Goal: Check status: Check status

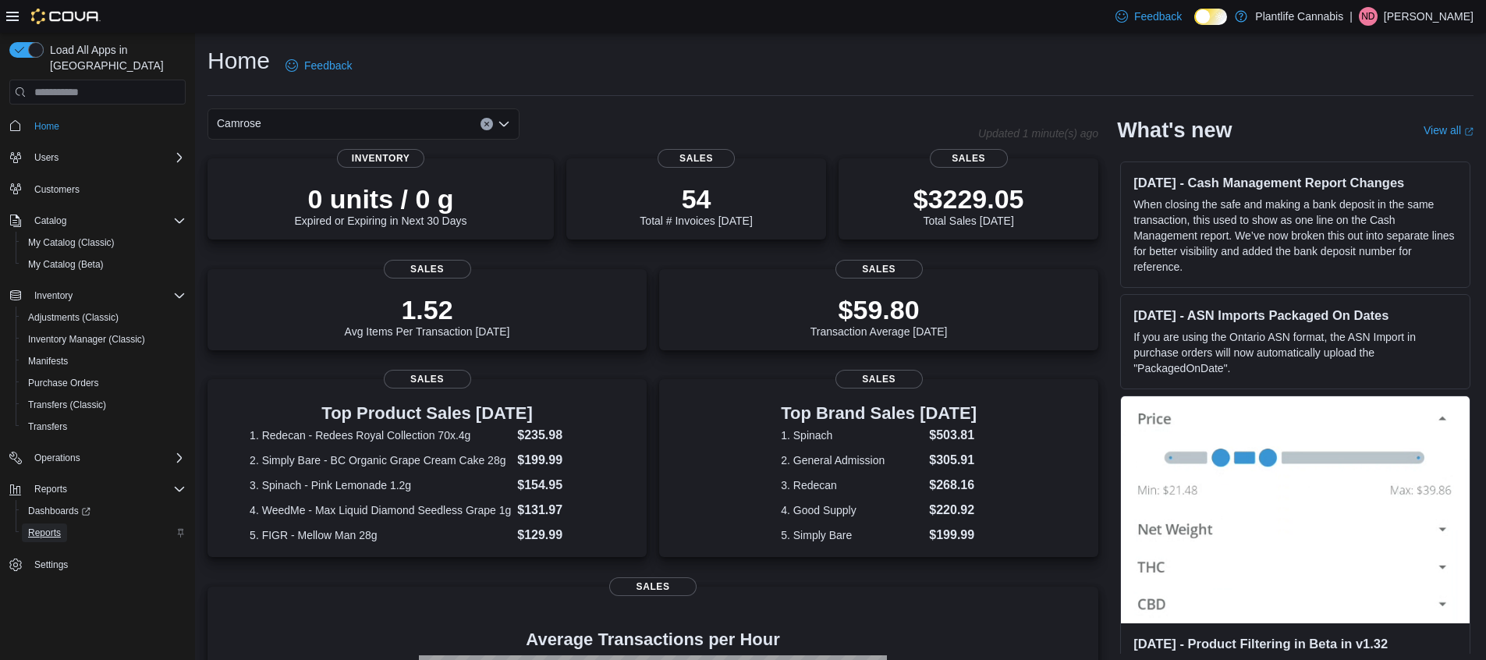
click at [28, 526] on span "Reports" at bounding box center [44, 532] width 33 height 12
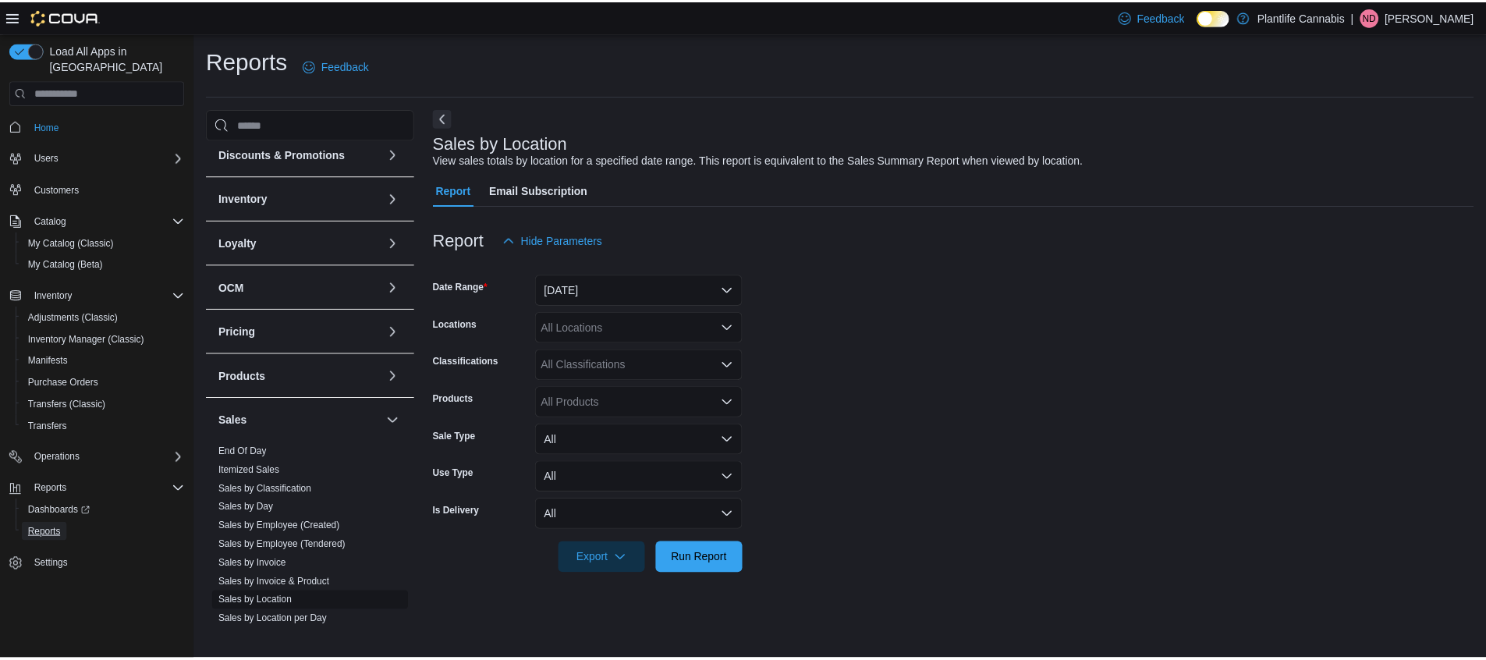
scroll to position [233, 0]
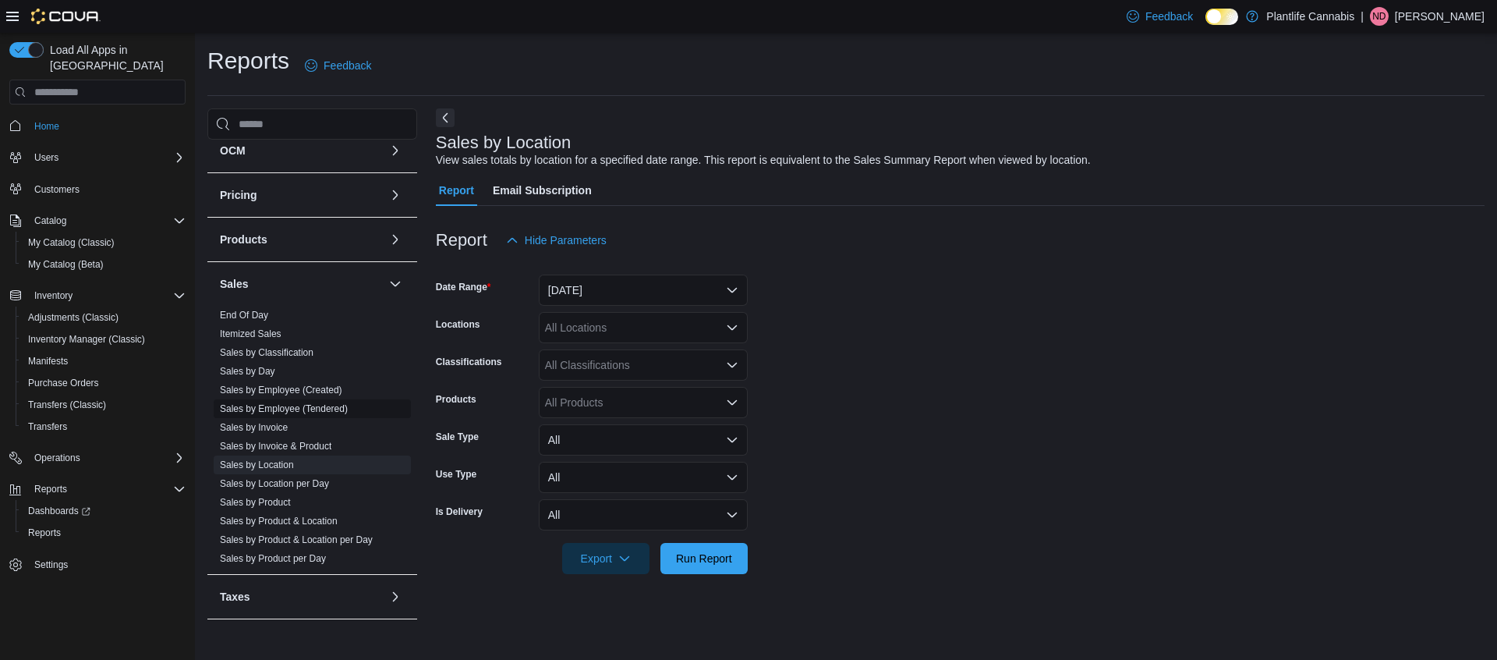
click at [324, 410] on link "Sales by Employee (Tendered)" at bounding box center [284, 408] width 128 height 11
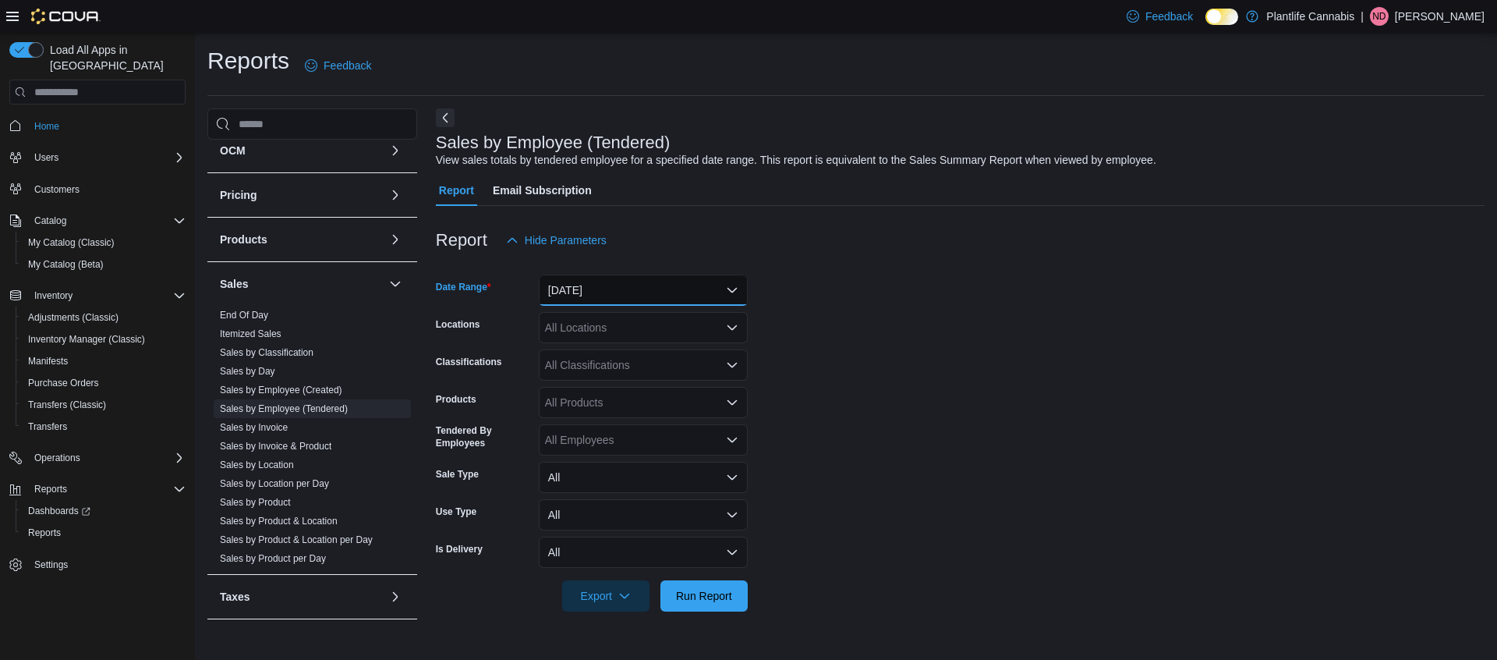
click at [612, 284] on button "[DATE]" at bounding box center [643, 290] width 209 height 31
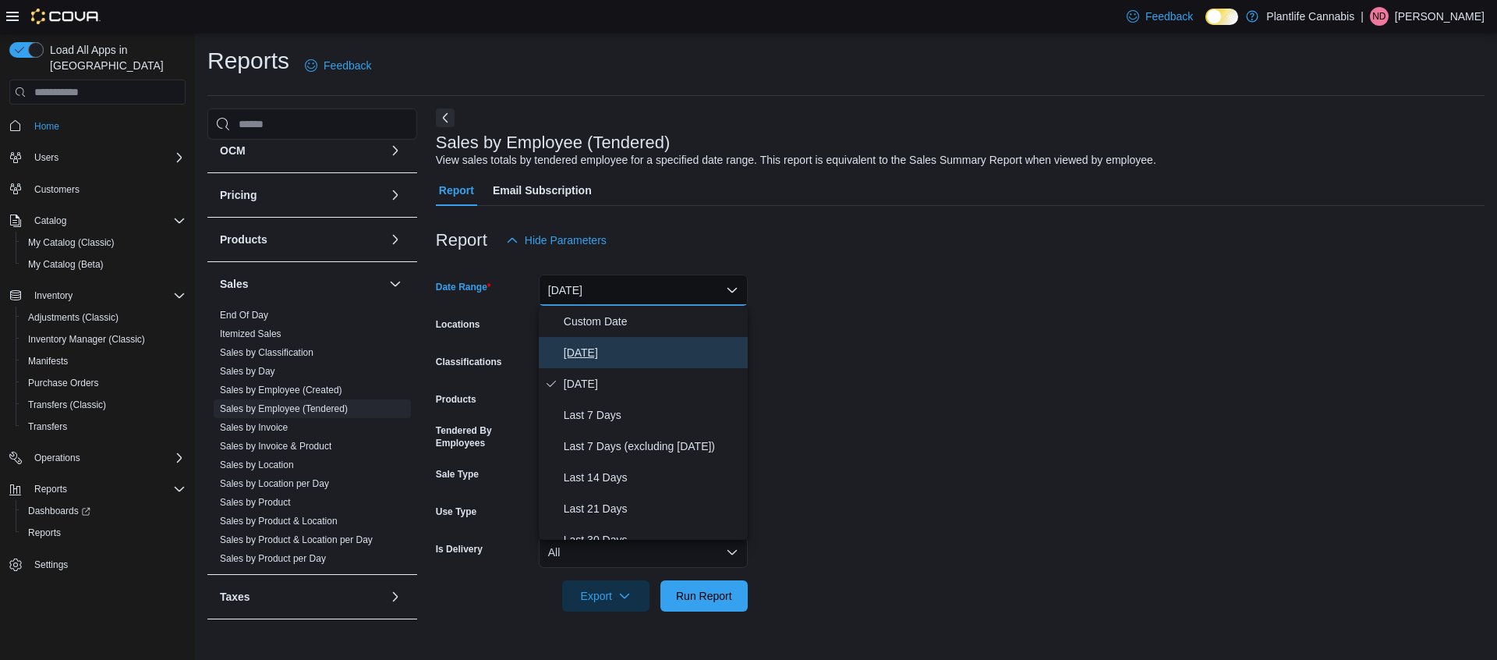
click at [602, 347] on span "[DATE]" at bounding box center [653, 352] width 178 height 19
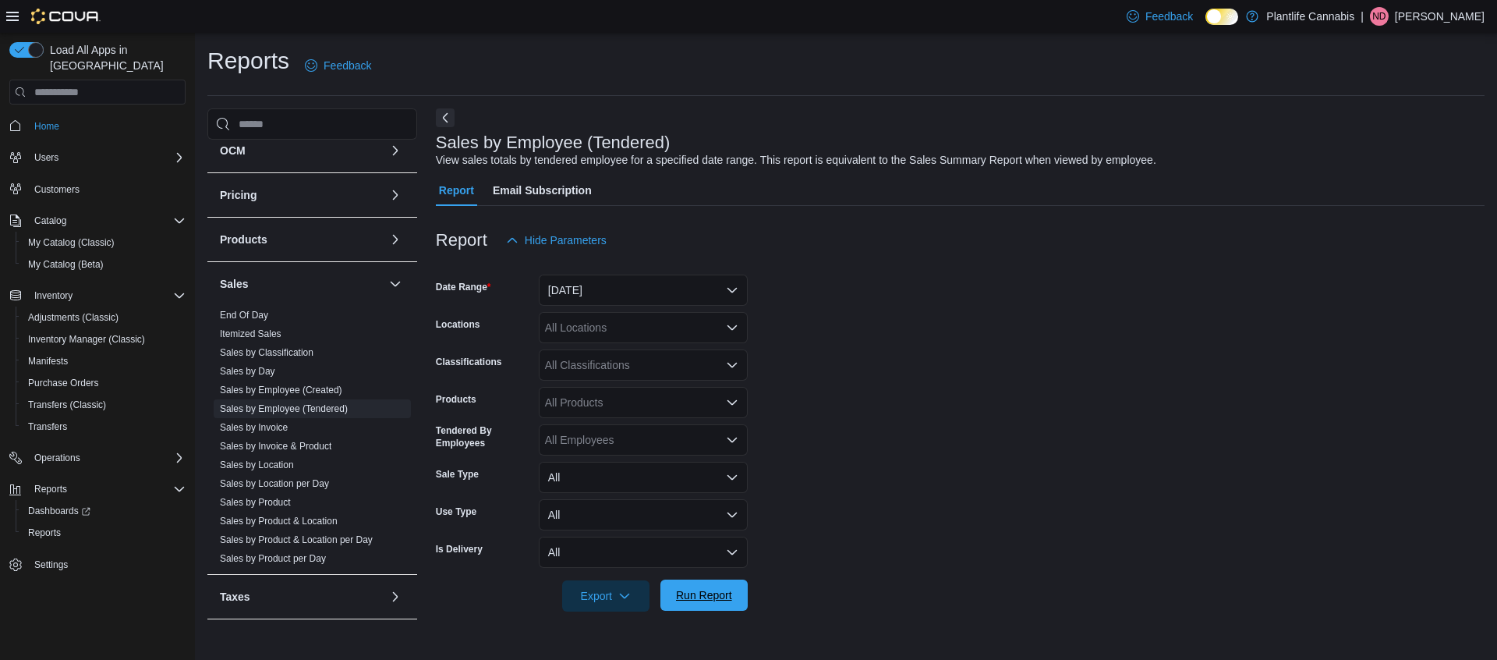
click at [704, 590] on span "Run Report" at bounding box center [704, 595] width 56 height 16
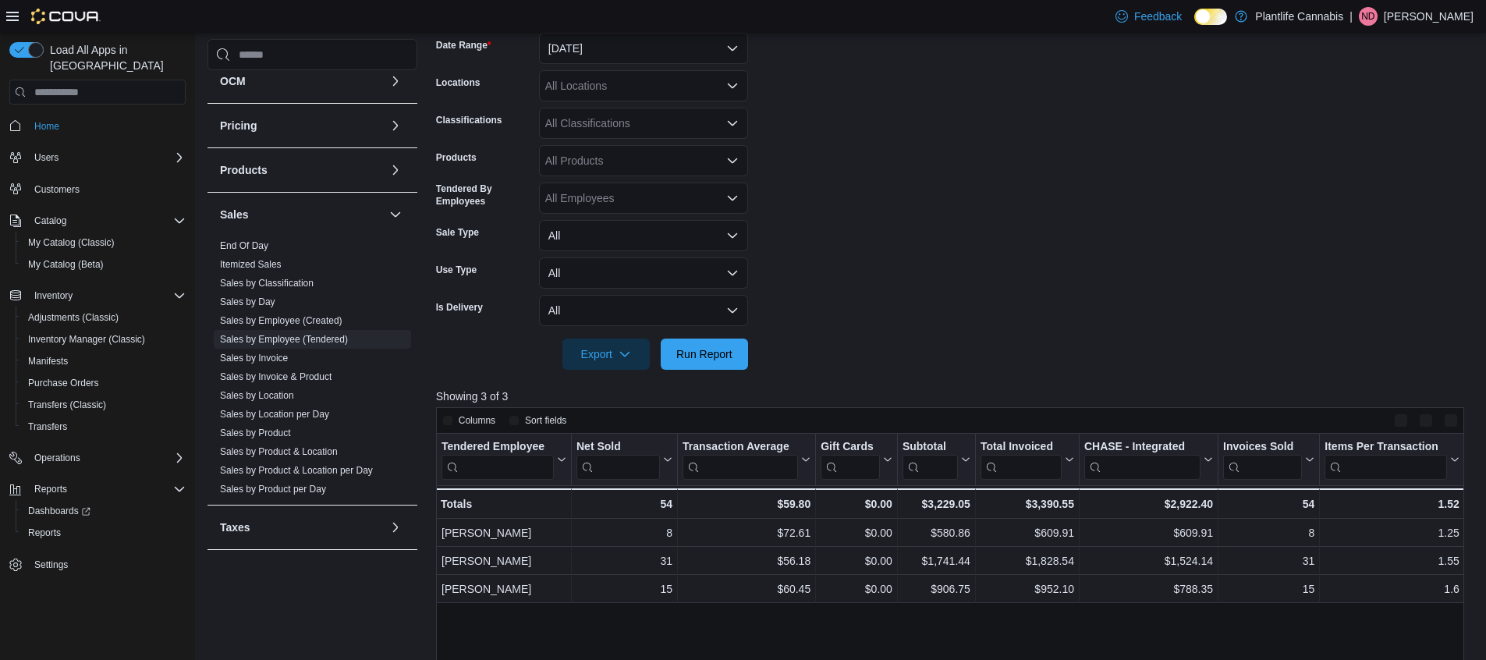
scroll to position [487, 0]
